Goal: Task Accomplishment & Management: Manage account settings

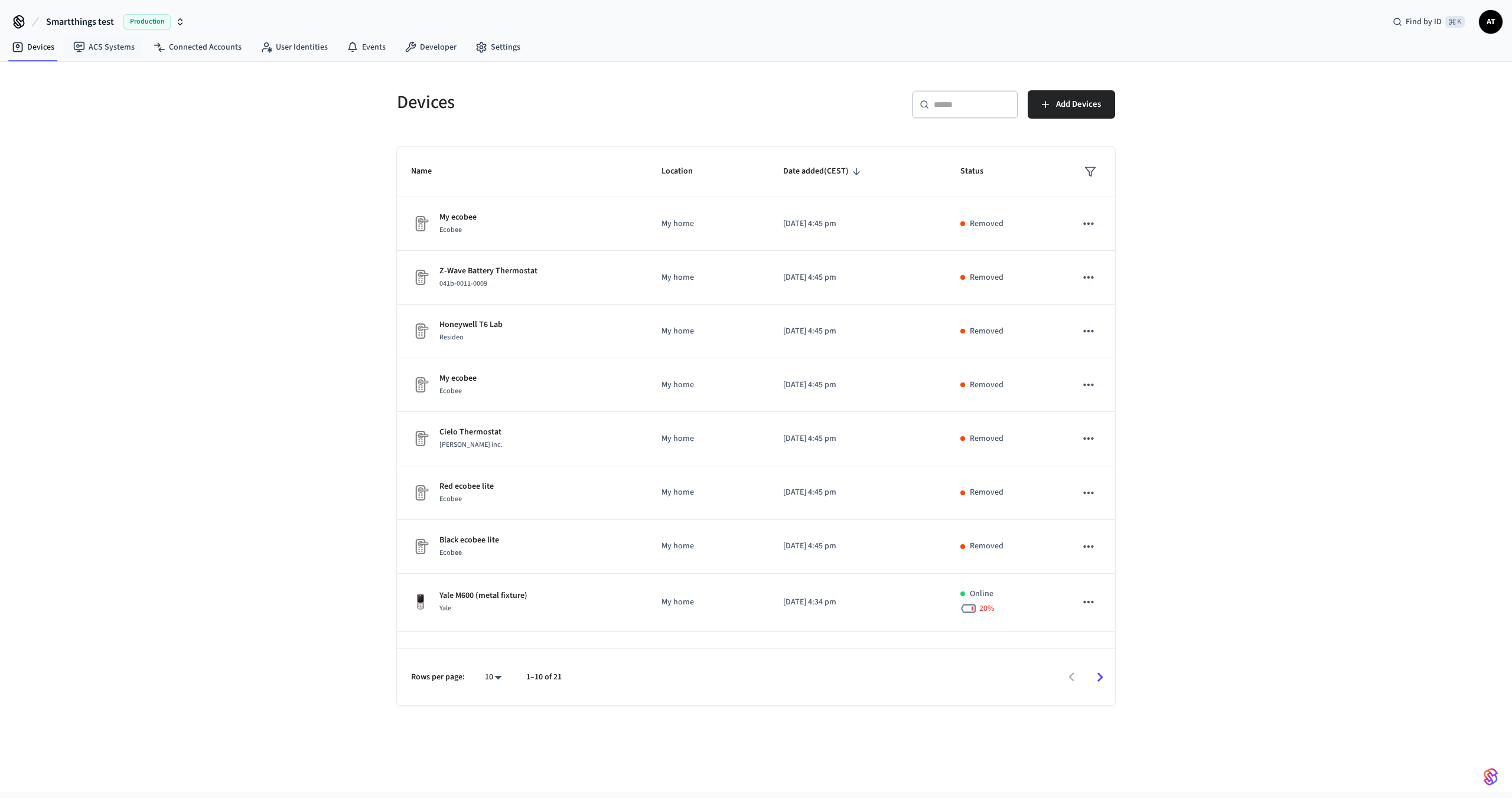
click at [63, 15] on span "Smartthings test" at bounding box center [80, 21] width 68 height 14
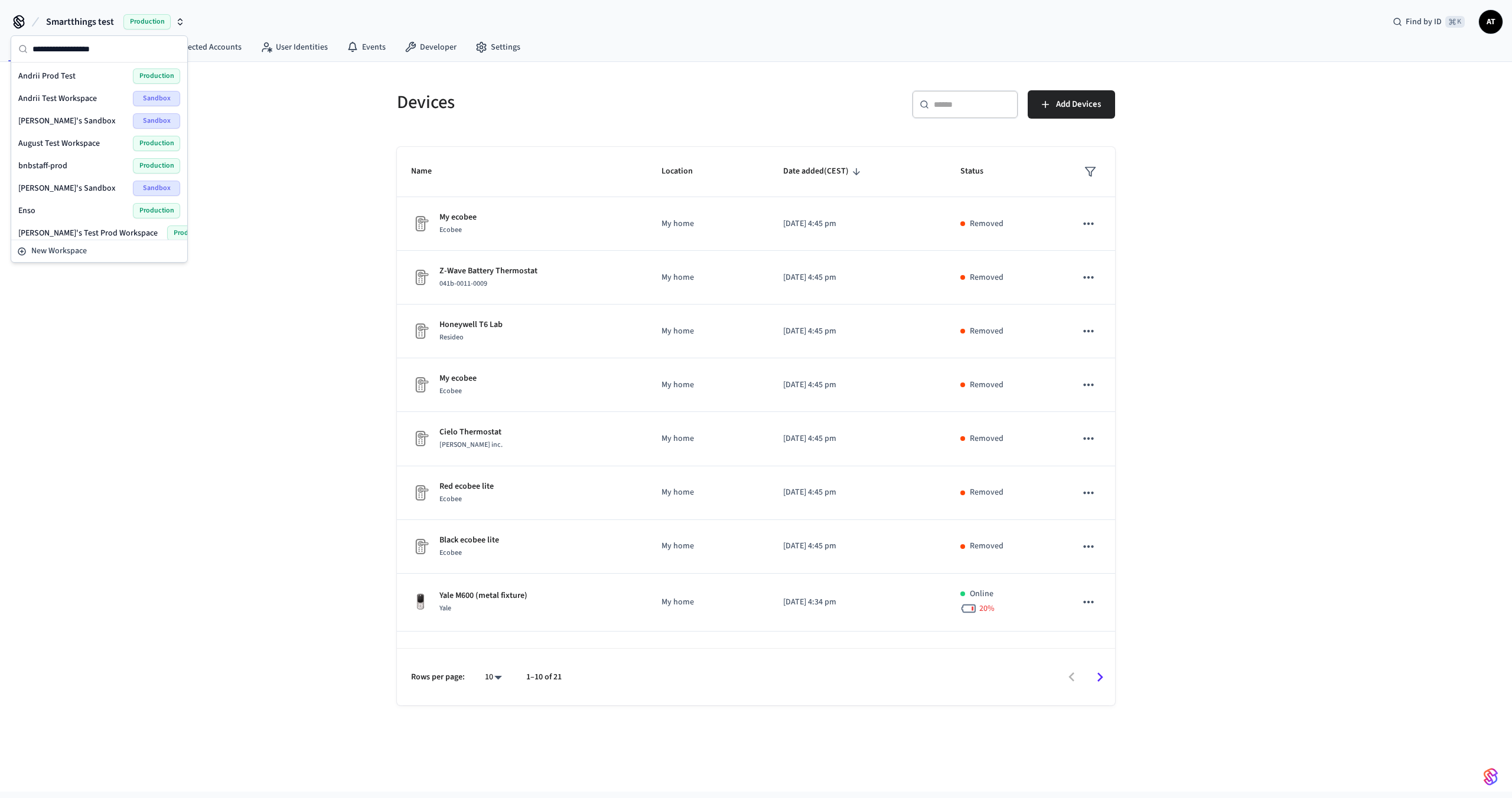
click at [63, 15] on span "Smartthings test" at bounding box center [80, 21] width 68 height 14
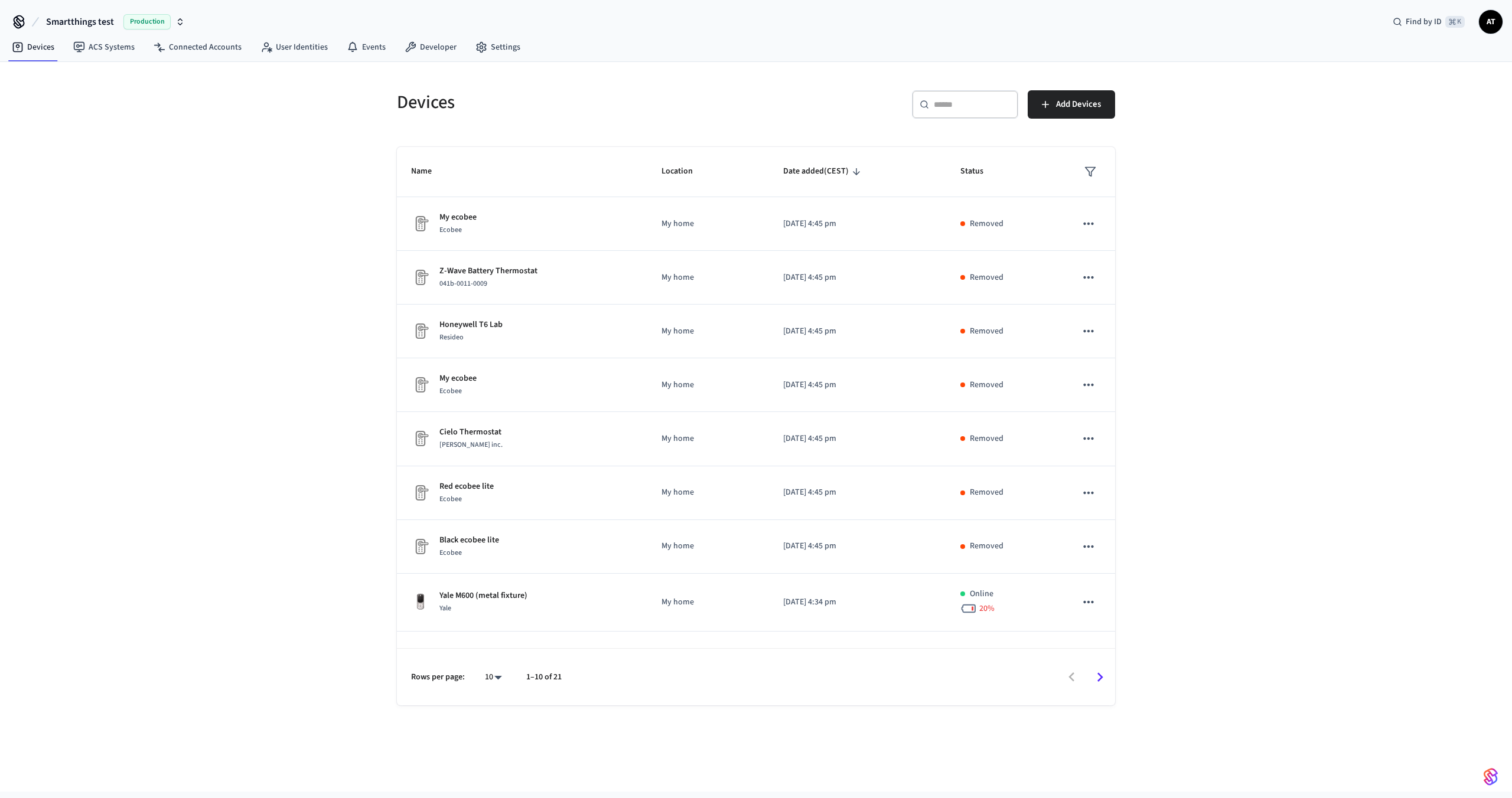
click at [260, 353] on div "Devices ​ ​ Add Devices Name Location Date added (CEST) Status My ecobee Ecobee…" at bounding box center [756, 426] width 1512 height 729
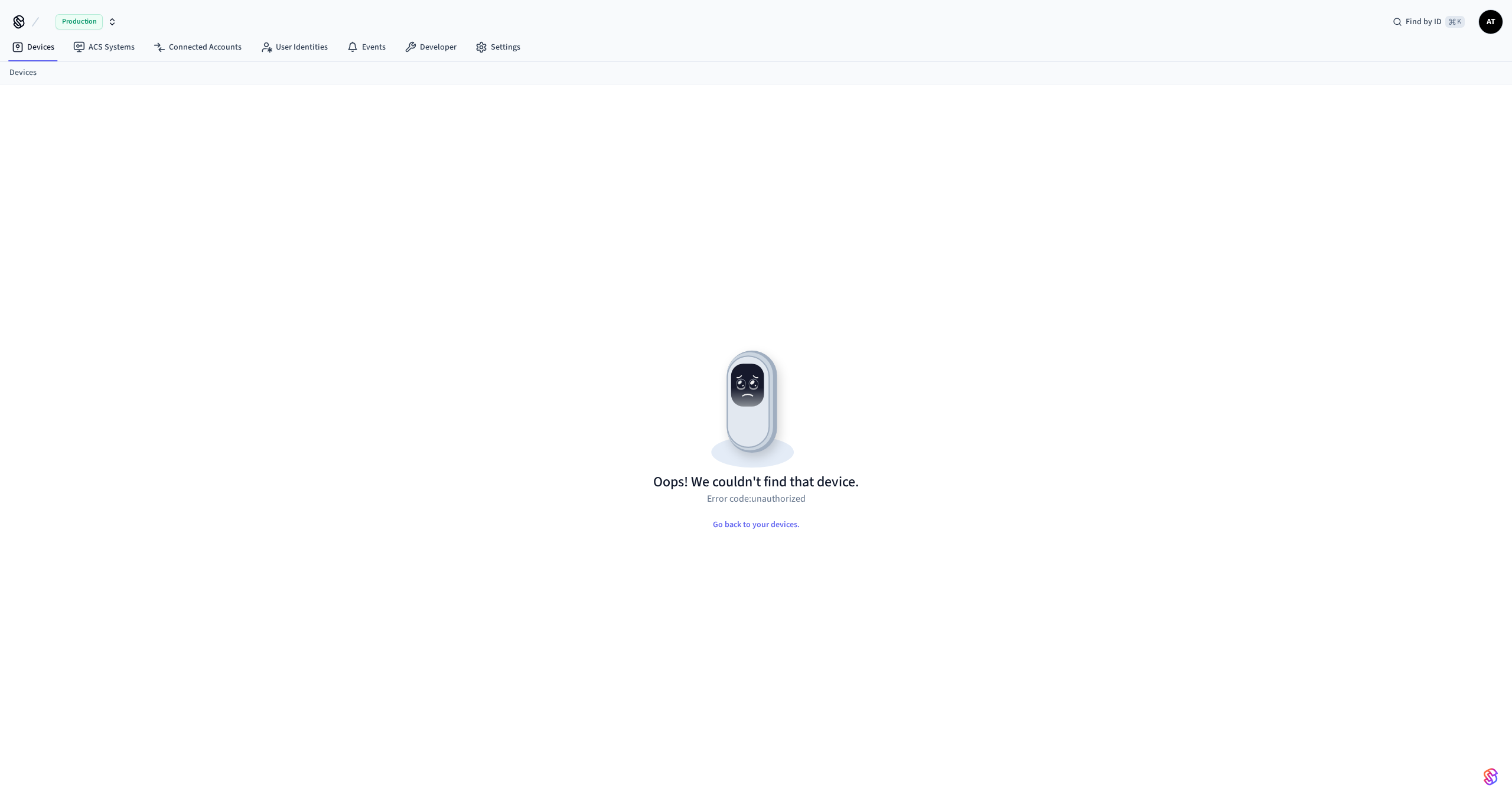
click at [70, 20] on span "Production" at bounding box center [79, 21] width 47 height 15
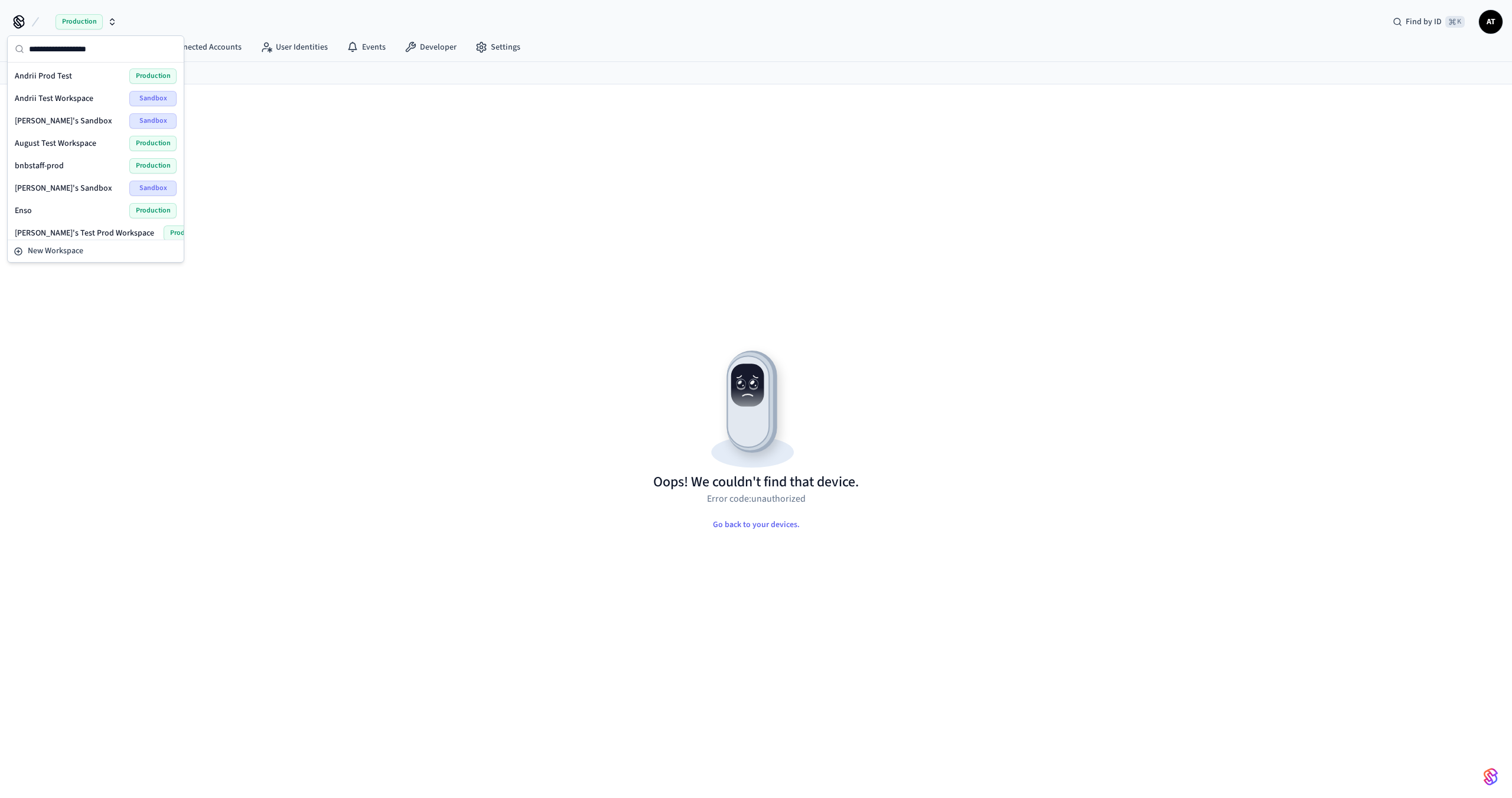
click at [70, 21] on span "Production" at bounding box center [79, 21] width 47 height 15
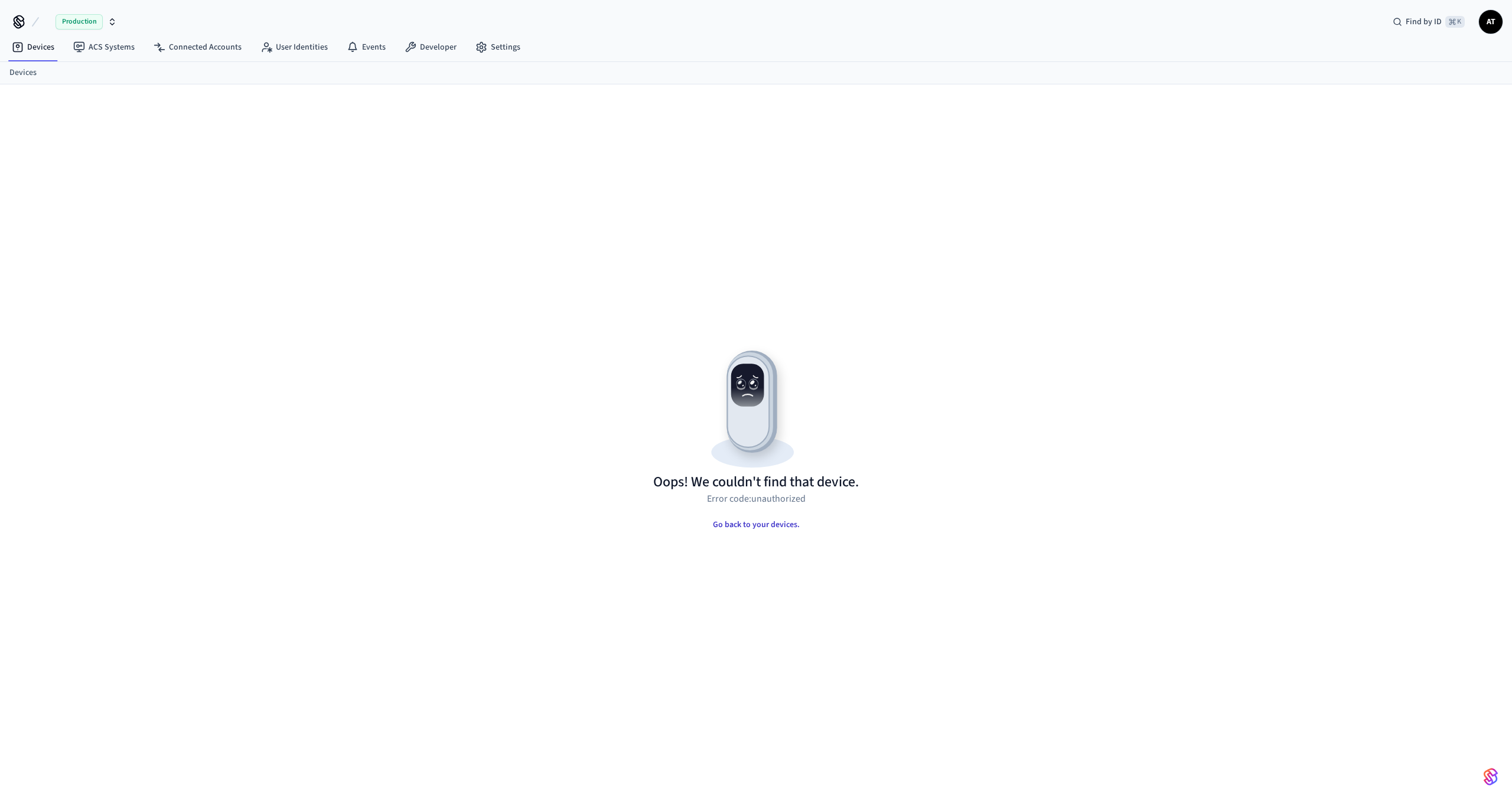
click at [760, 528] on button "Go back to your devices." at bounding box center [756, 525] width 106 height 24
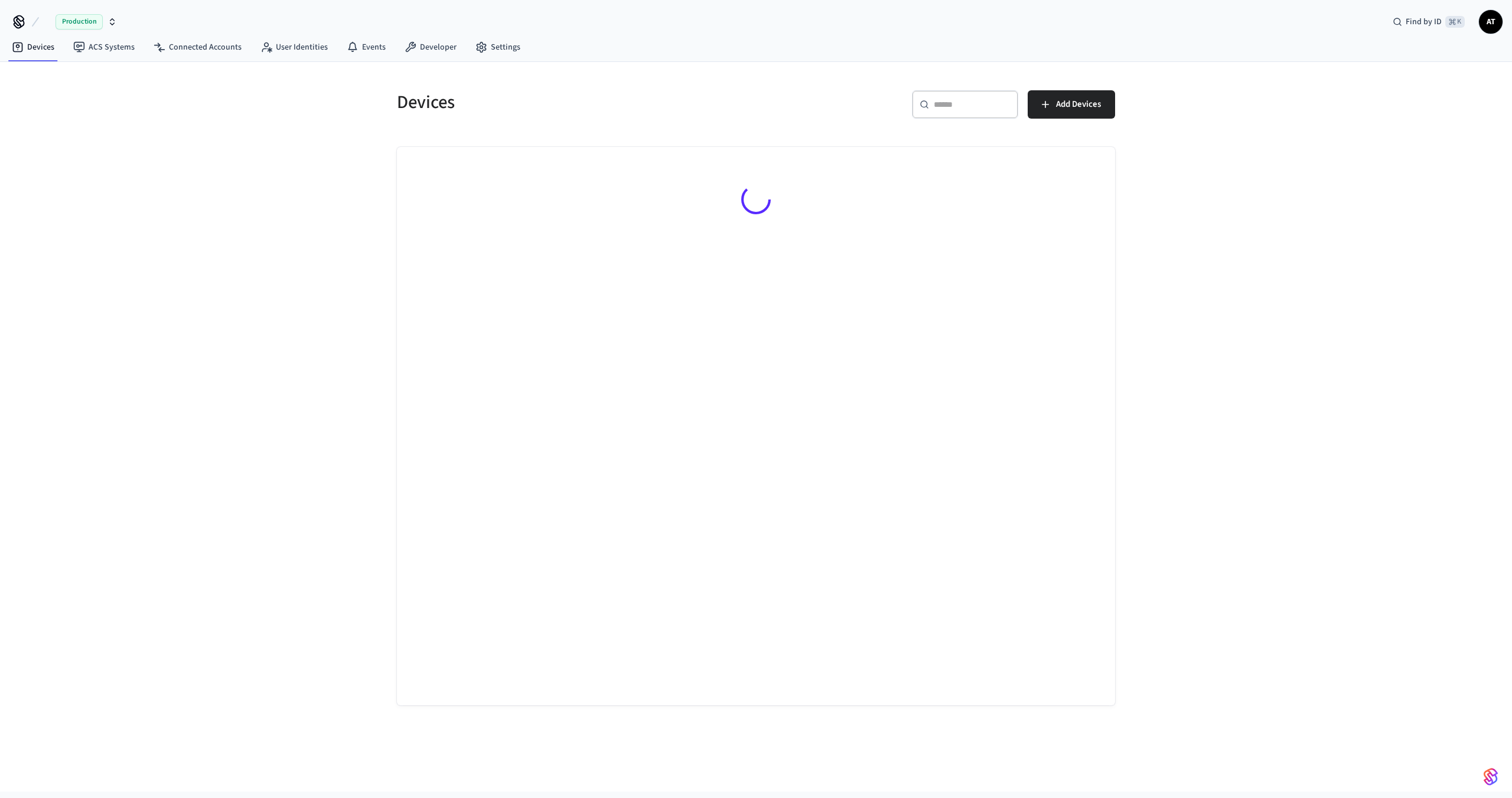
click at [86, 23] on span "Production" at bounding box center [79, 21] width 47 height 15
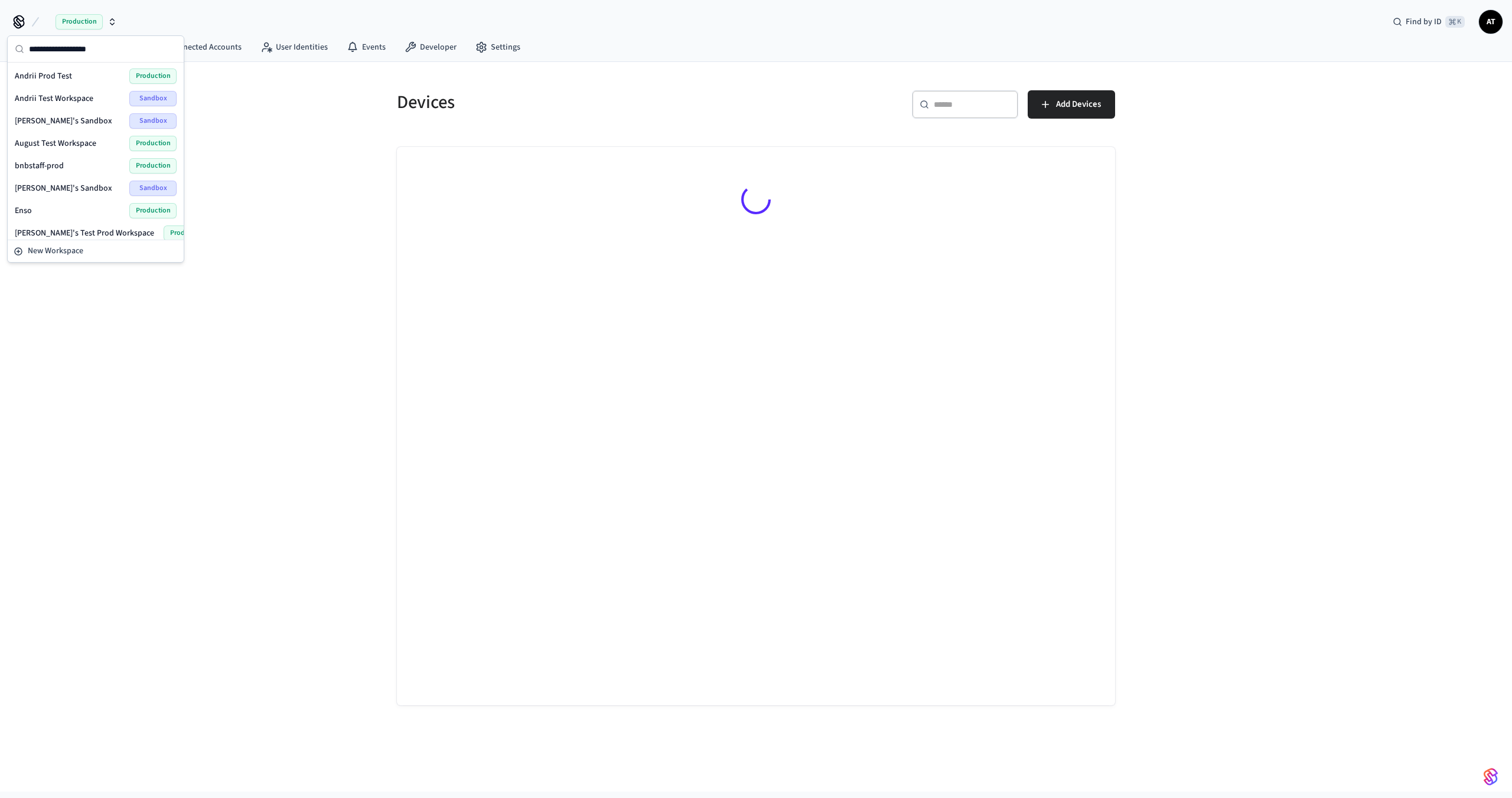
click at [86, 23] on span "Production" at bounding box center [79, 21] width 47 height 15
